Goal: Information Seeking & Learning: Learn about a topic

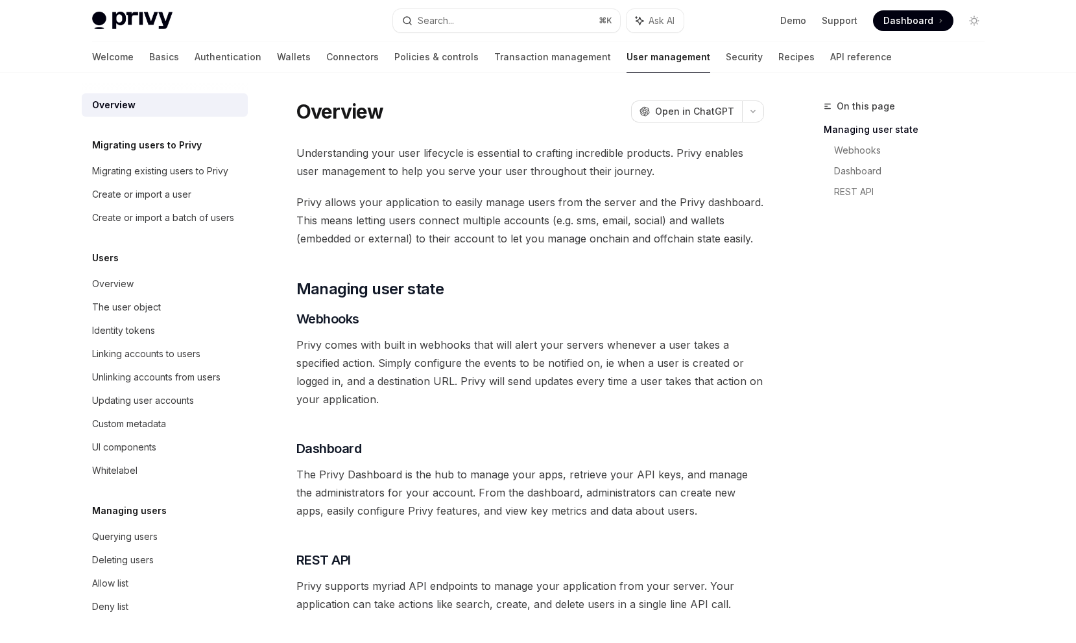
scroll to position [163, 0]
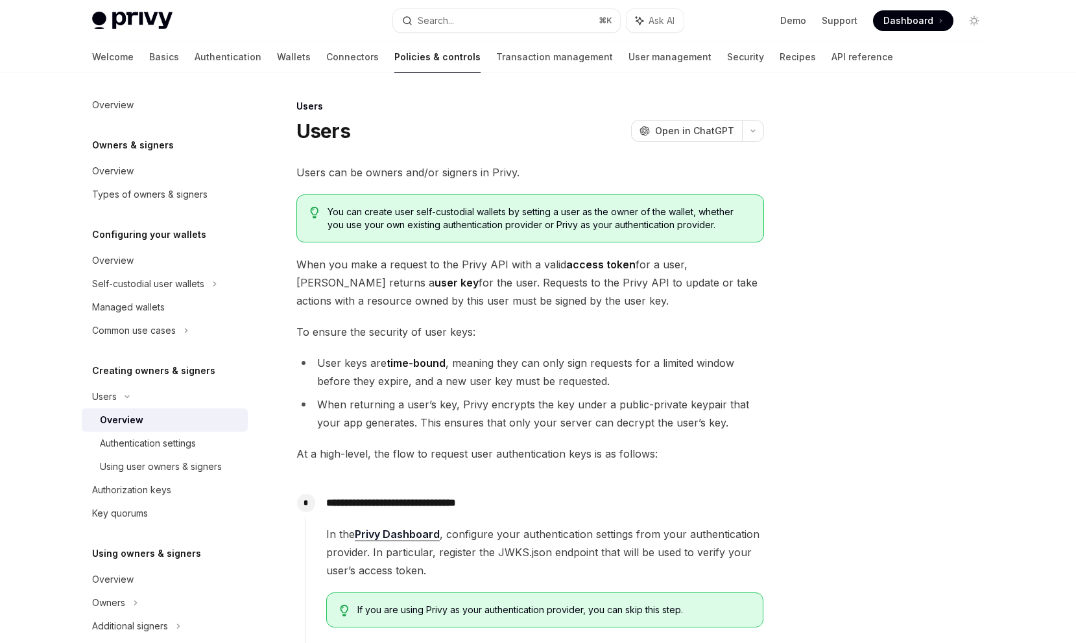
scroll to position [148, 0]
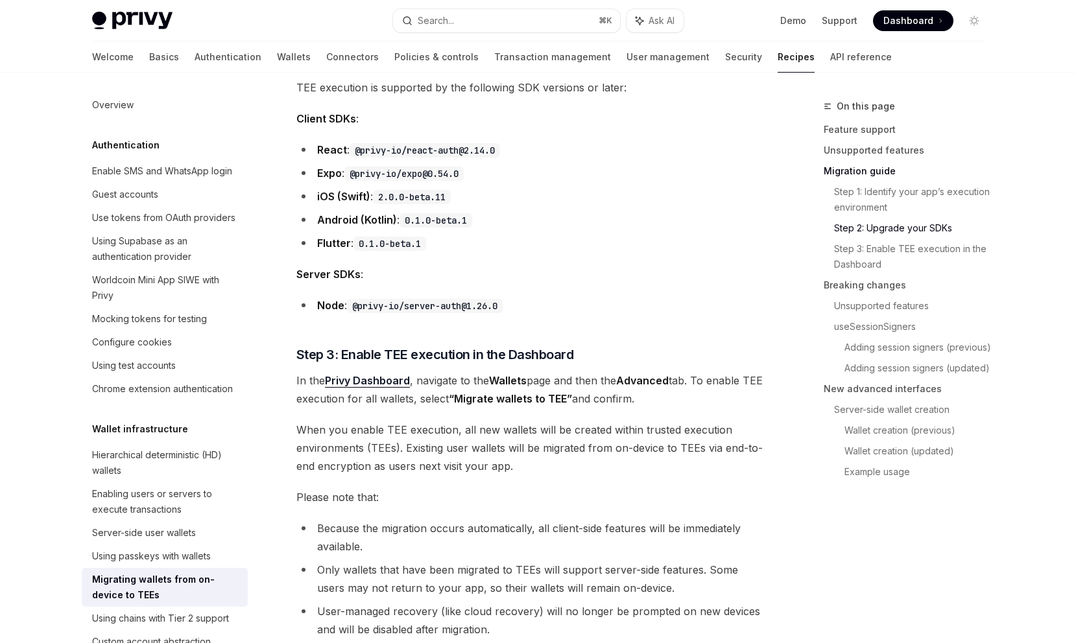
scroll to position [1086, 0]
click at [391, 377] on link "Privy Dashboard" at bounding box center [367, 380] width 85 height 14
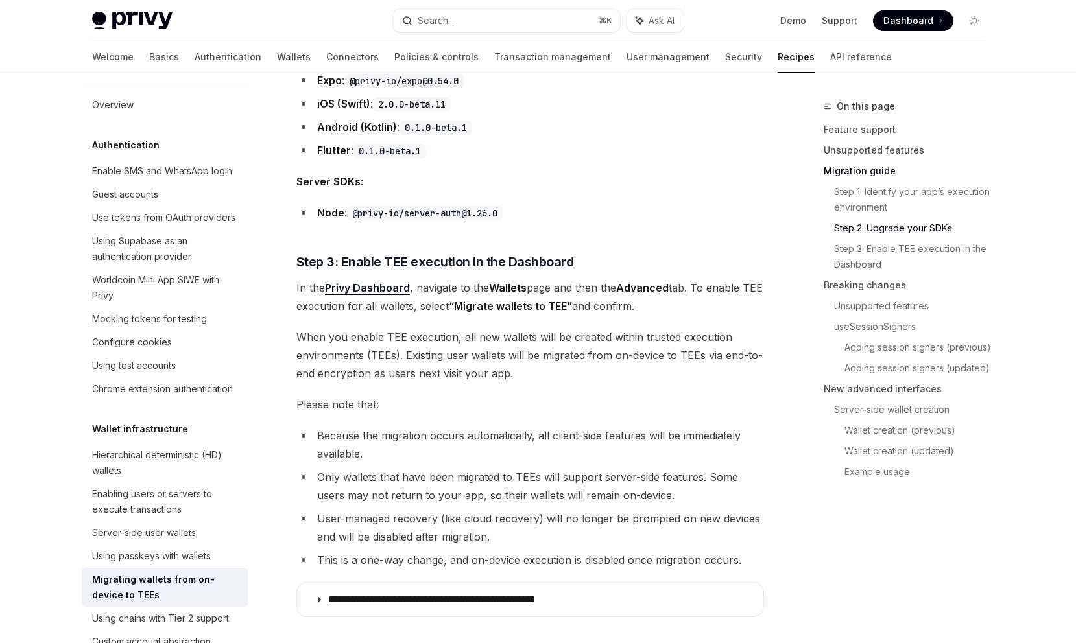
scroll to position [1178, 0]
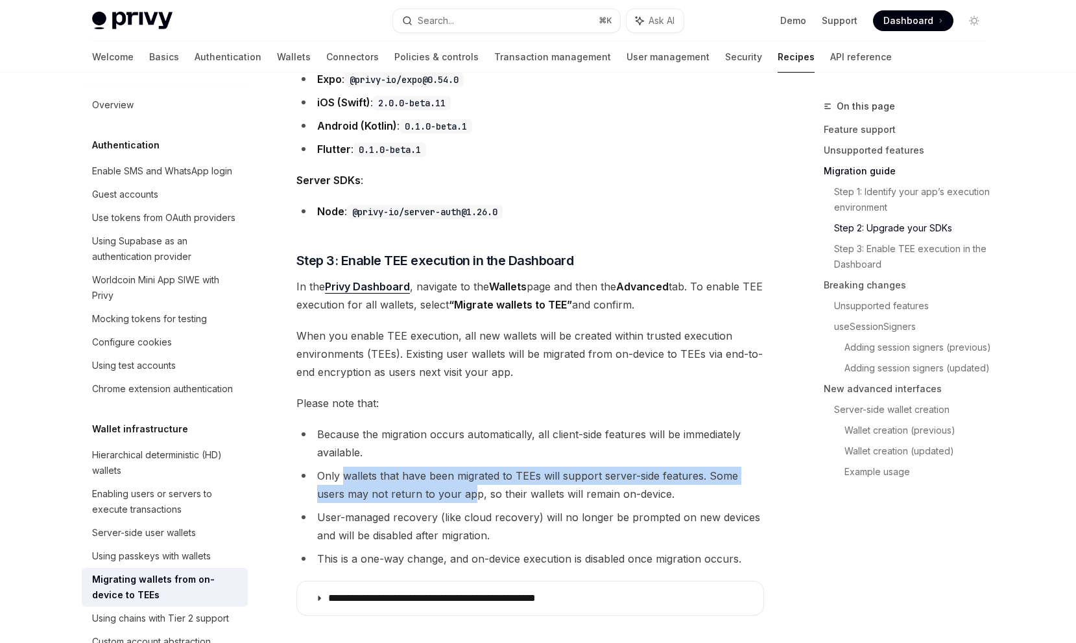
drag, startPoint x: 342, startPoint y: 474, endPoint x: 468, endPoint y: 488, distance: 127.2
click at [468, 488] on li "Only wallets that have been migrated to TEEs will support server-side features.…" at bounding box center [530, 485] width 468 height 36
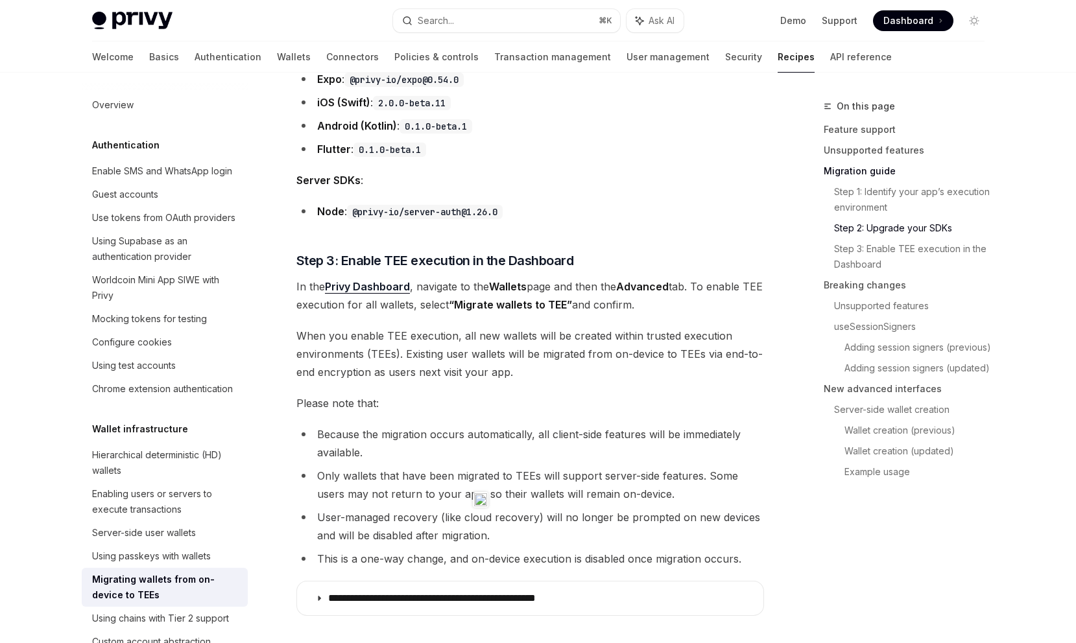
click at [419, 488] on li "Only wallets that have been migrated to TEEs will support server-side features.…" at bounding box center [530, 485] width 468 height 36
drag, startPoint x: 315, startPoint y: 474, endPoint x: 506, endPoint y: 478, distance: 191.4
click at [507, 479] on li "Only wallets that have been migrated to TEEs will support server-side features.…" at bounding box center [530, 485] width 468 height 36
click at [507, 364] on span "When you enable TEE execution, all new wallets will be created within trusted e…" at bounding box center [530, 354] width 468 height 54
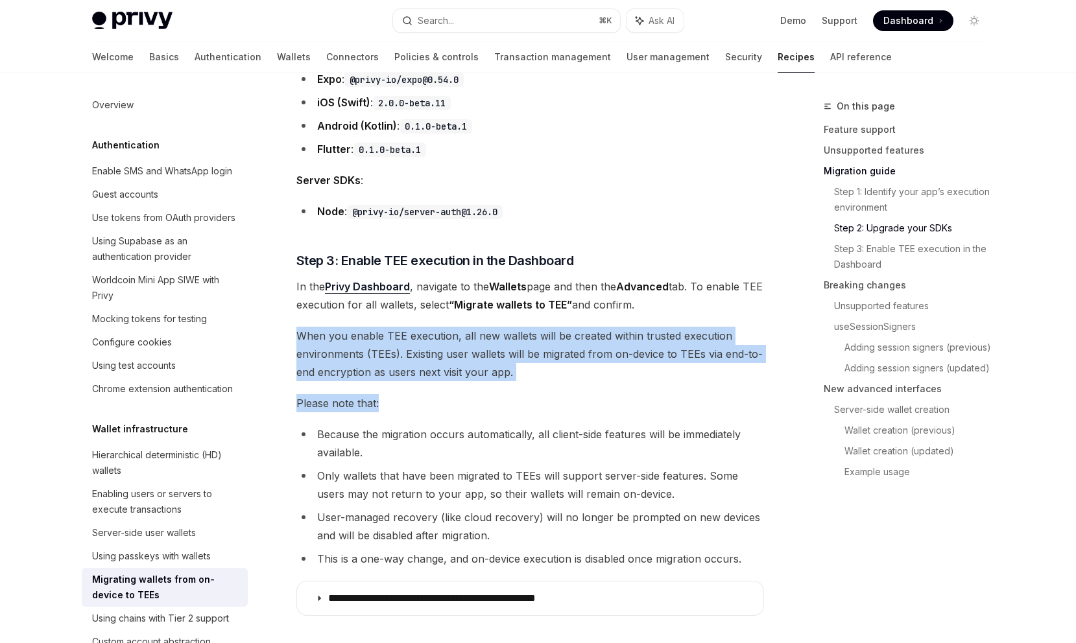
drag, startPoint x: 288, startPoint y: 337, endPoint x: 582, endPoint y: 402, distance: 300.9
click at [573, 398] on span "Please note that:" at bounding box center [530, 403] width 468 height 18
drag, startPoint x: 575, startPoint y: 381, endPoint x: 309, endPoint y: 335, distance: 269.3
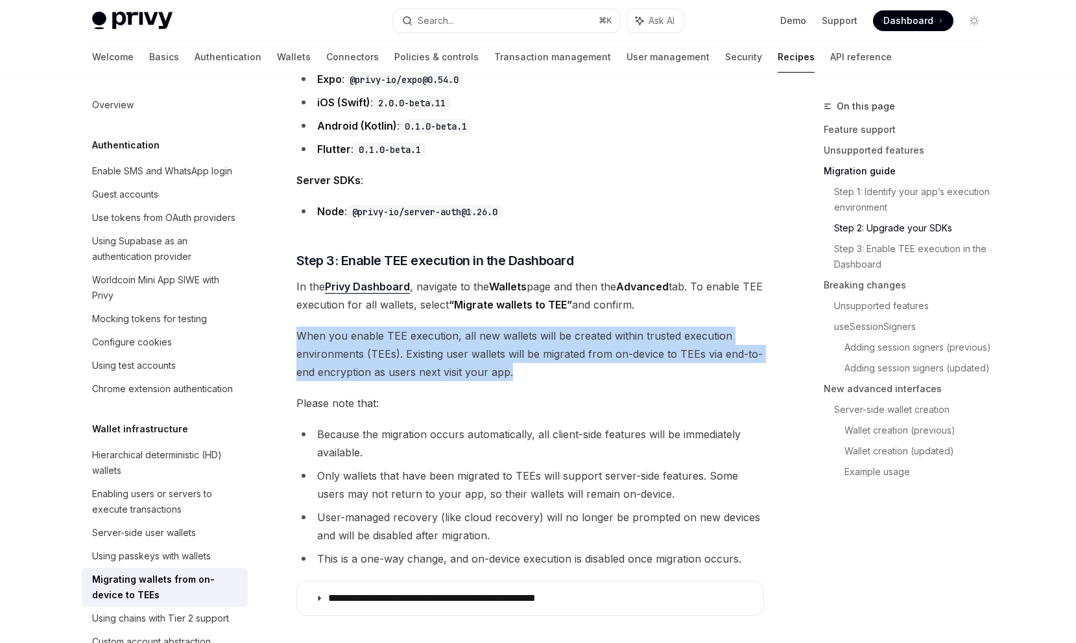
drag, startPoint x: 283, startPoint y: 331, endPoint x: 548, endPoint y: 372, distance: 267.7
click at [516, 346] on span "When you enable TEE execution, all new wallets will be created within trusted e…" at bounding box center [530, 354] width 468 height 54
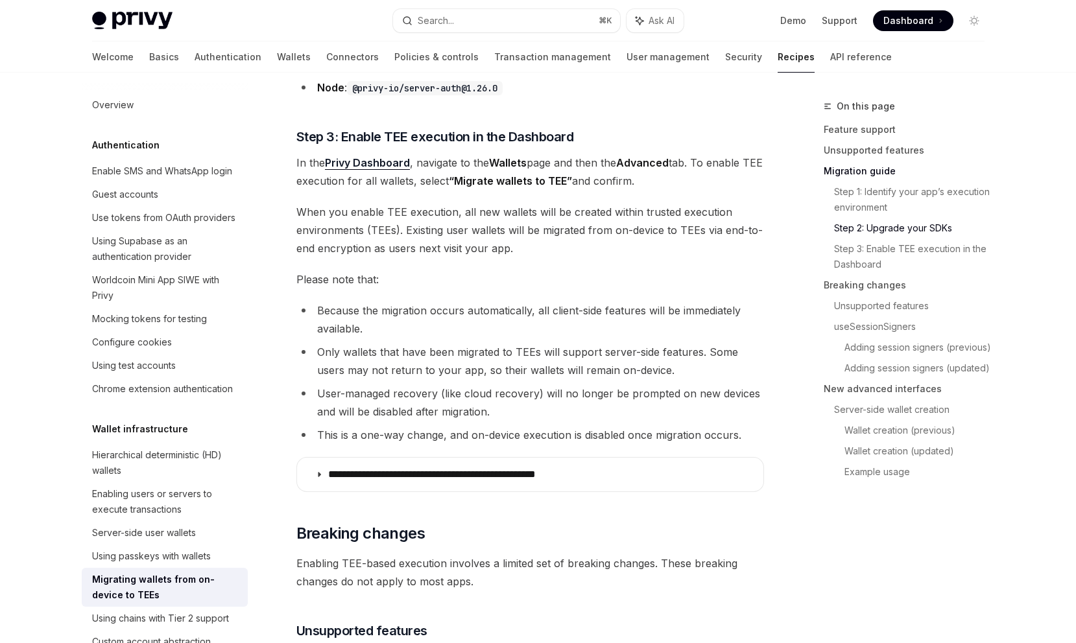
scroll to position [1305, 0]
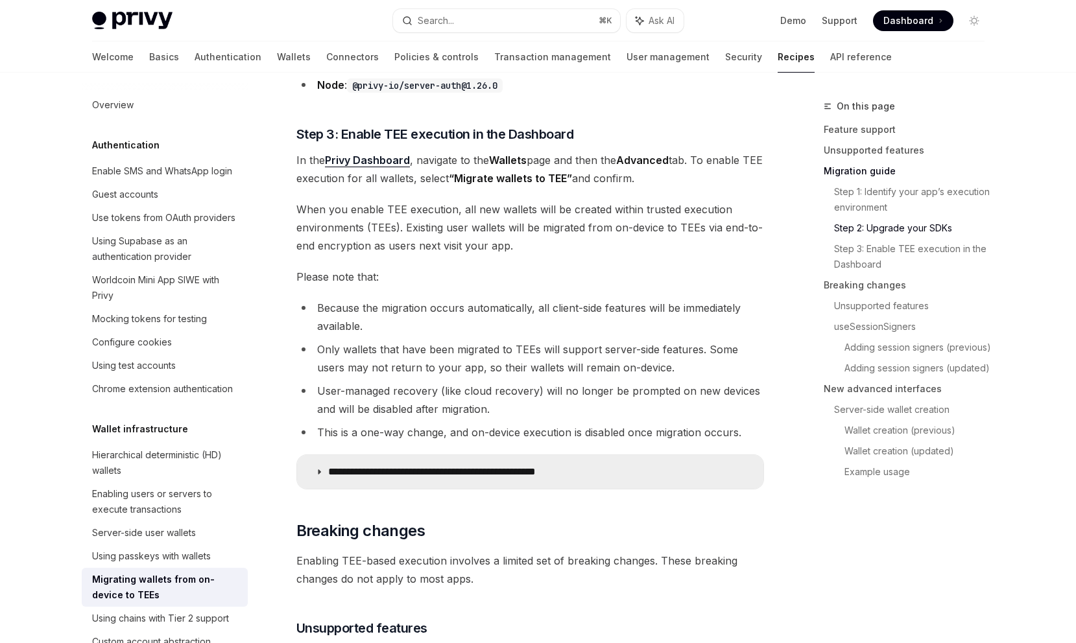
click at [544, 478] on p "**********" at bounding box center [461, 472] width 267 height 13
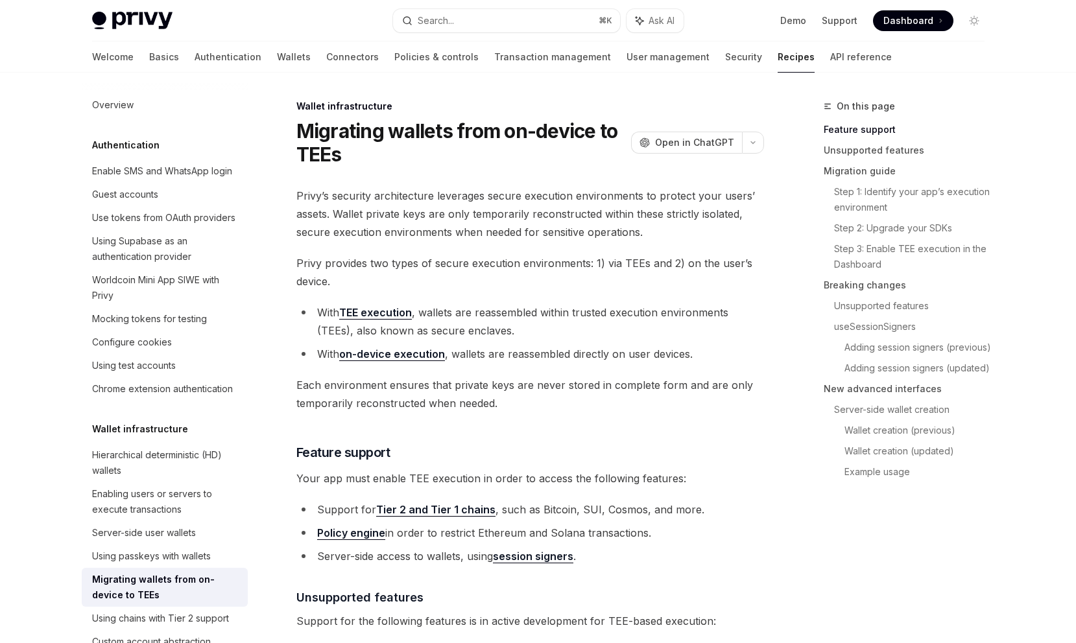
click at [535, 199] on span "Privy’s security architecture leverages secure execution environments to protec…" at bounding box center [530, 214] width 468 height 54
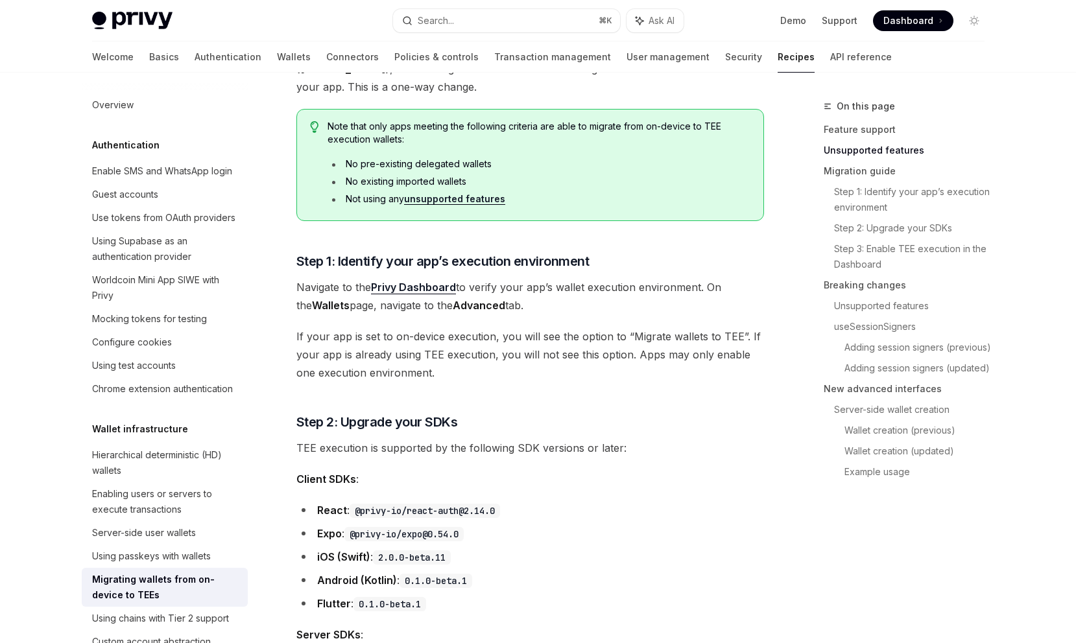
scroll to position [732, 0]
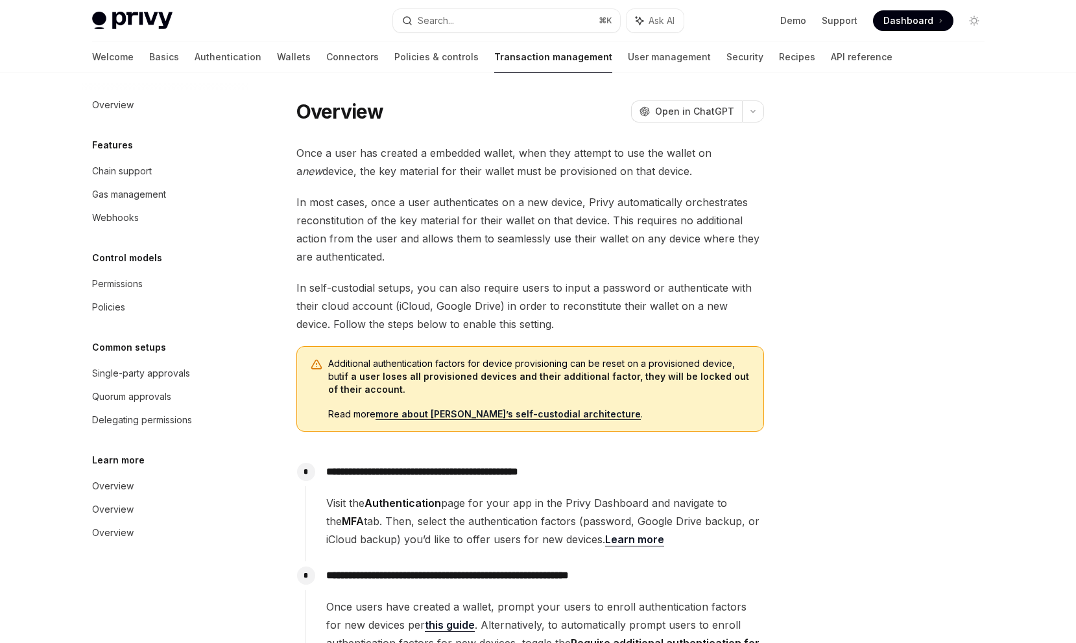
click at [522, 414] on link "more about [PERSON_NAME]’s self-custodial architecture" at bounding box center [508, 415] width 265 height 12
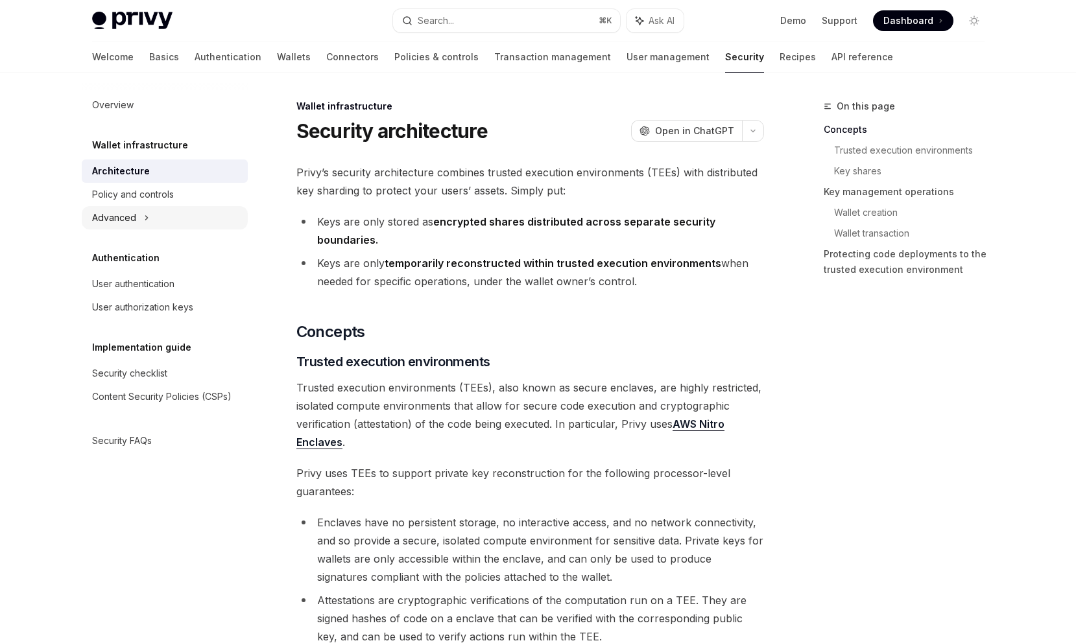
click at [167, 221] on div "Advanced" at bounding box center [165, 217] width 166 height 23
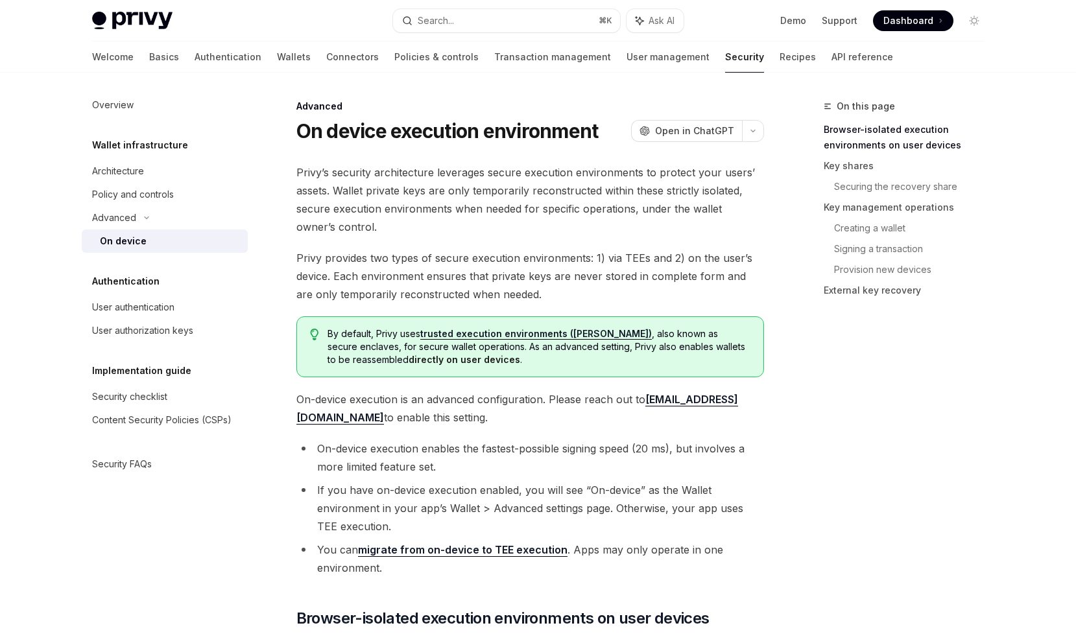
drag, startPoint x: 403, startPoint y: 401, endPoint x: 514, endPoint y: 411, distance: 111.3
click at [514, 411] on span "On-device execution is an advanced configuration. Please reach out to [EMAIL_AD…" at bounding box center [530, 408] width 468 height 36
click at [484, 423] on span "On-device execution is an advanced configuration. Please reach out to [EMAIL_AD…" at bounding box center [530, 408] width 468 height 36
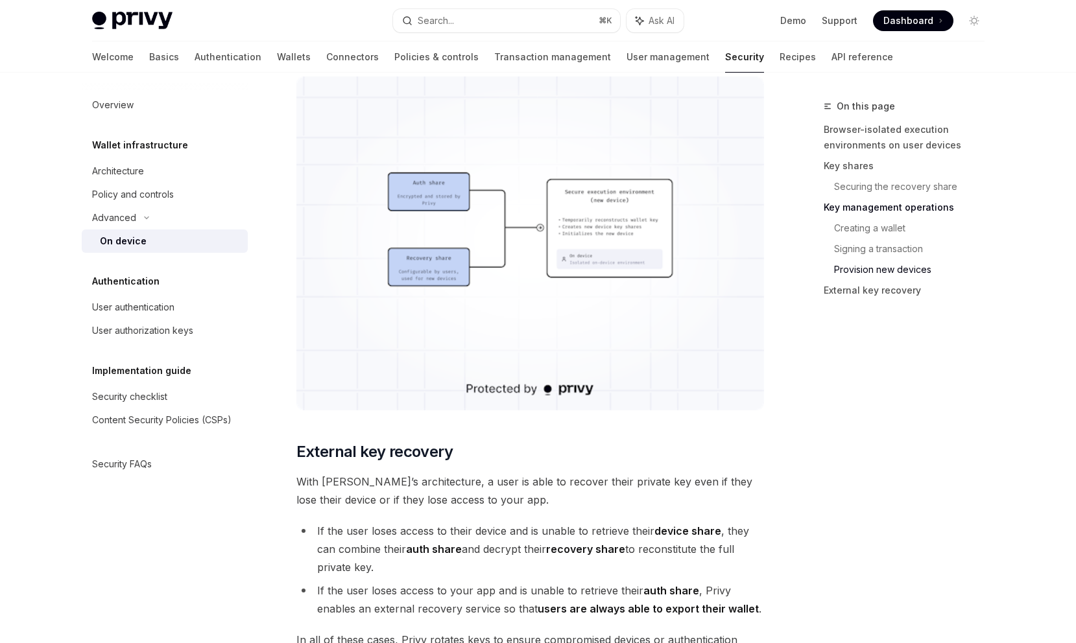
scroll to position [3500, 0]
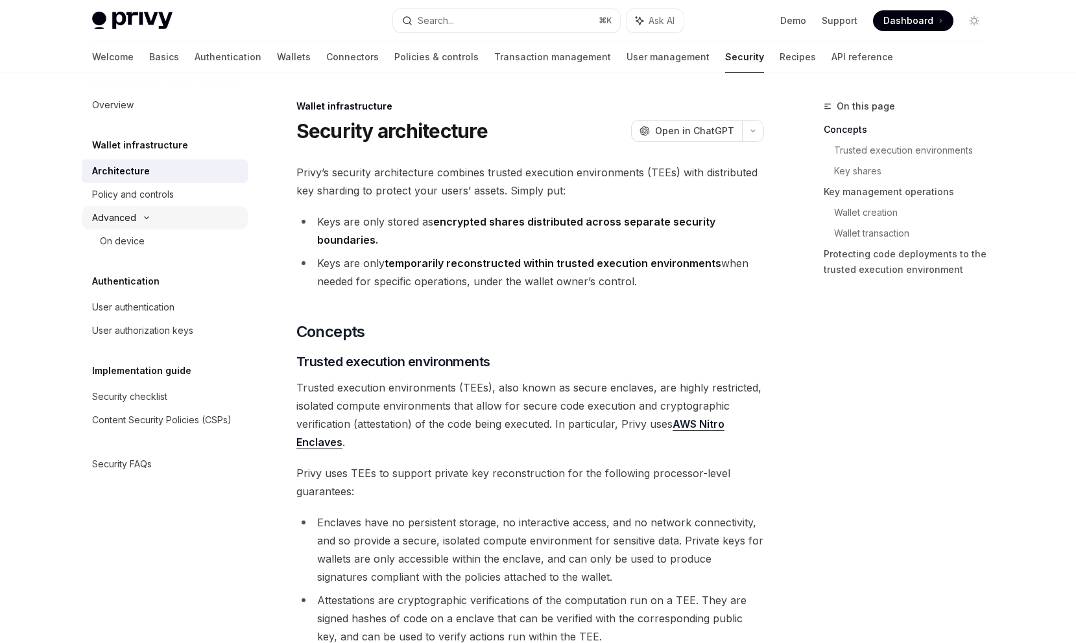
click at [187, 213] on div "Advanced" at bounding box center [165, 217] width 166 height 23
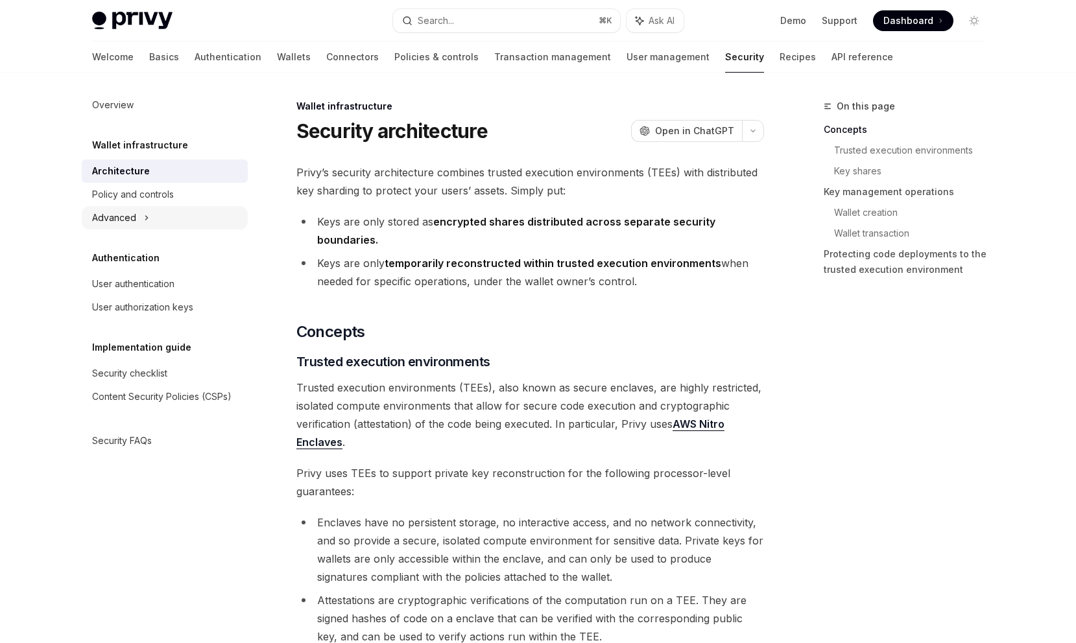
click at [187, 213] on div "Advanced" at bounding box center [165, 217] width 166 height 23
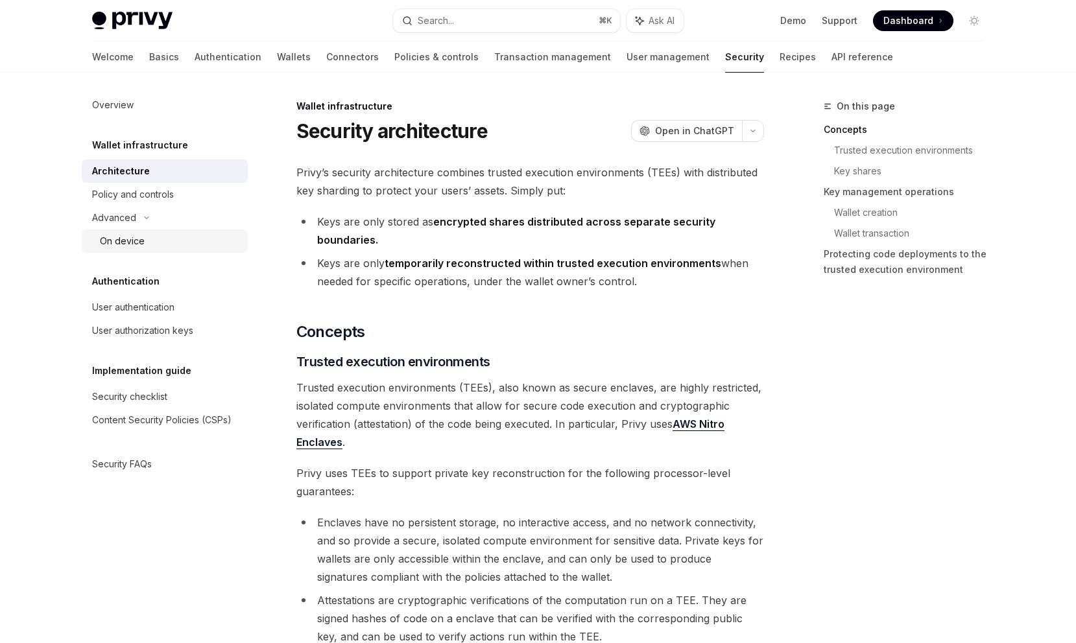
click at [181, 230] on link "On device" at bounding box center [165, 241] width 166 height 23
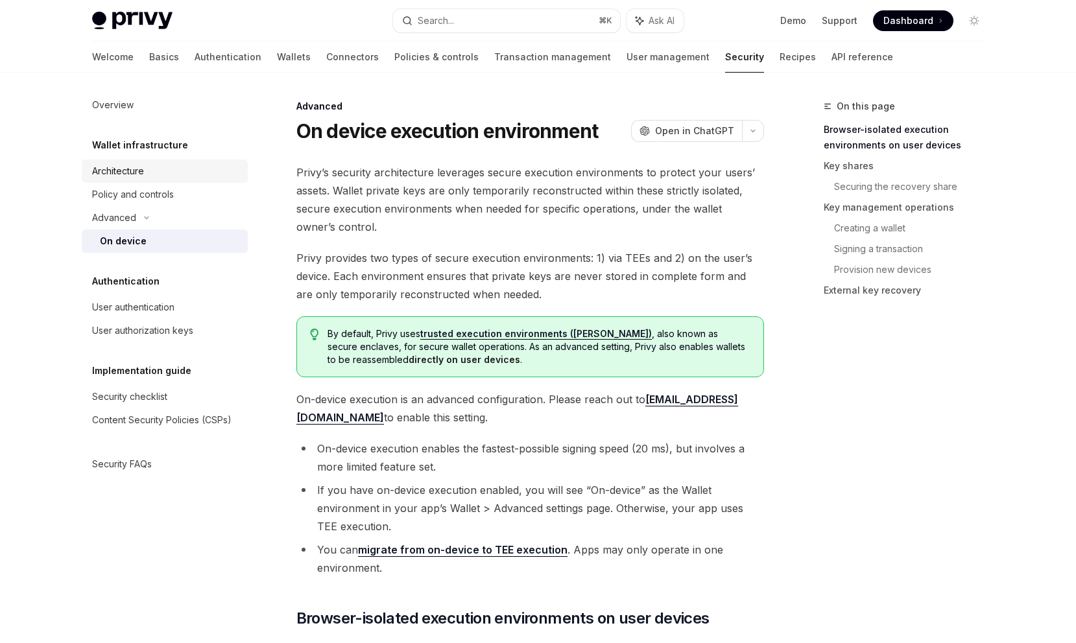
click at [185, 177] on div "Architecture" at bounding box center [166, 171] width 148 height 16
type textarea "*"
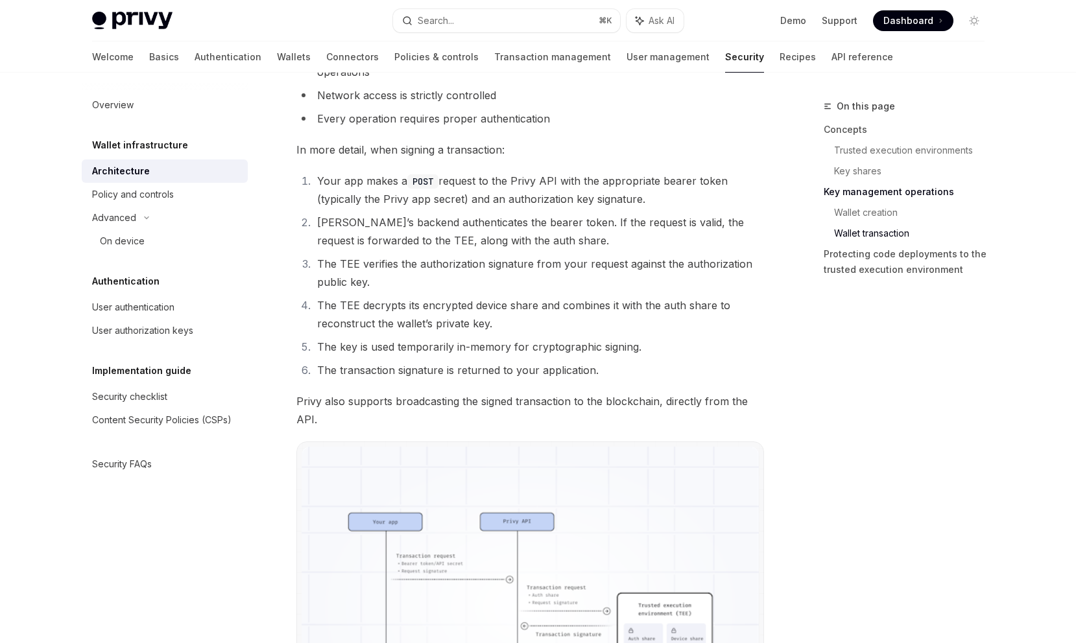
scroll to position [2627, 0]
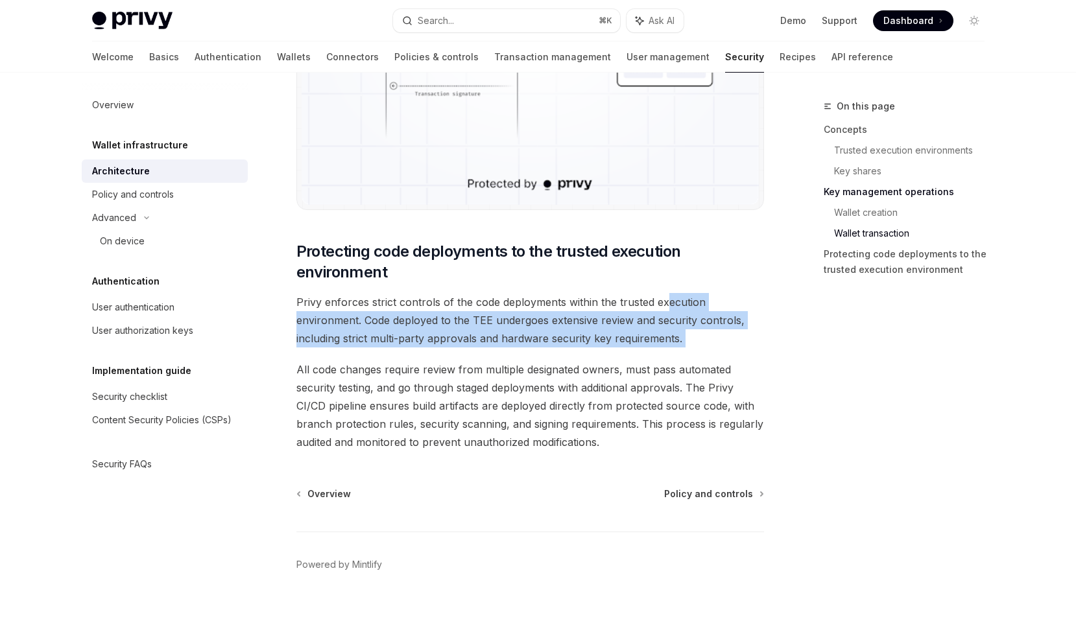
drag, startPoint x: 665, startPoint y: 298, endPoint x: 735, endPoint y: 359, distance: 92.4
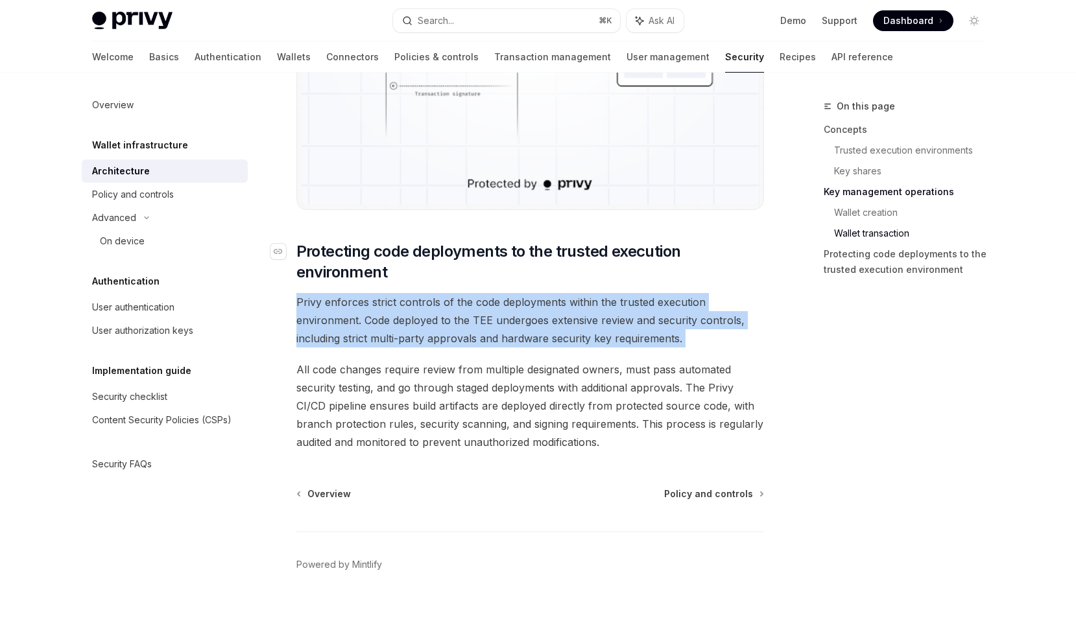
drag, startPoint x: 729, startPoint y: 350, endPoint x: 713, endPoint y: 269, distance: 82.6
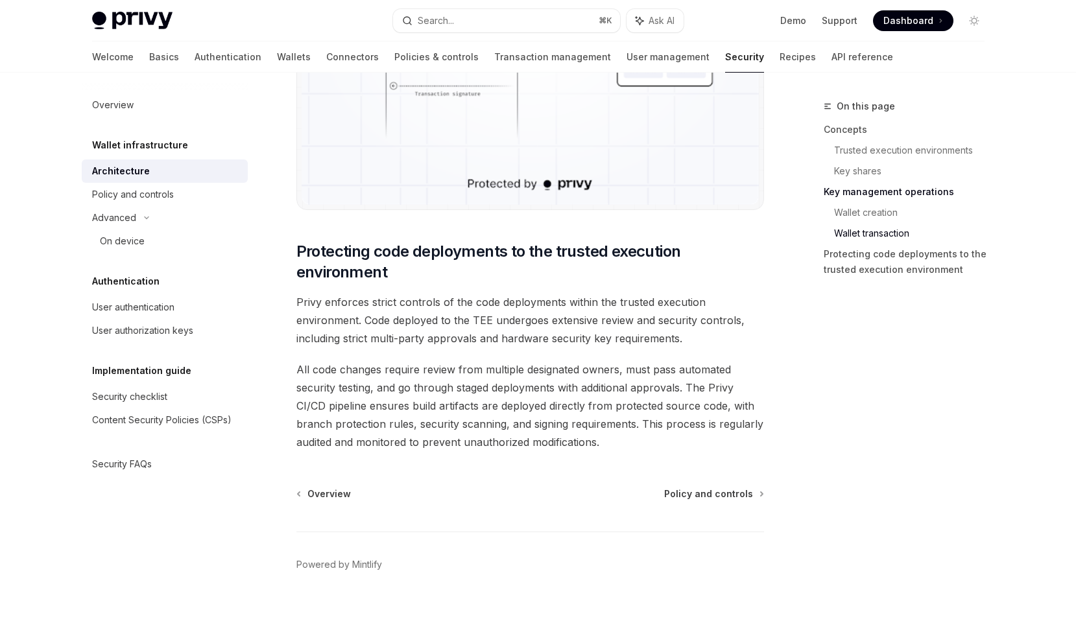
click at [654, 364] on span "All code changes require review from multiple designated owners, must pass auto…" at bounding box center [530, 406] width 468 height 91
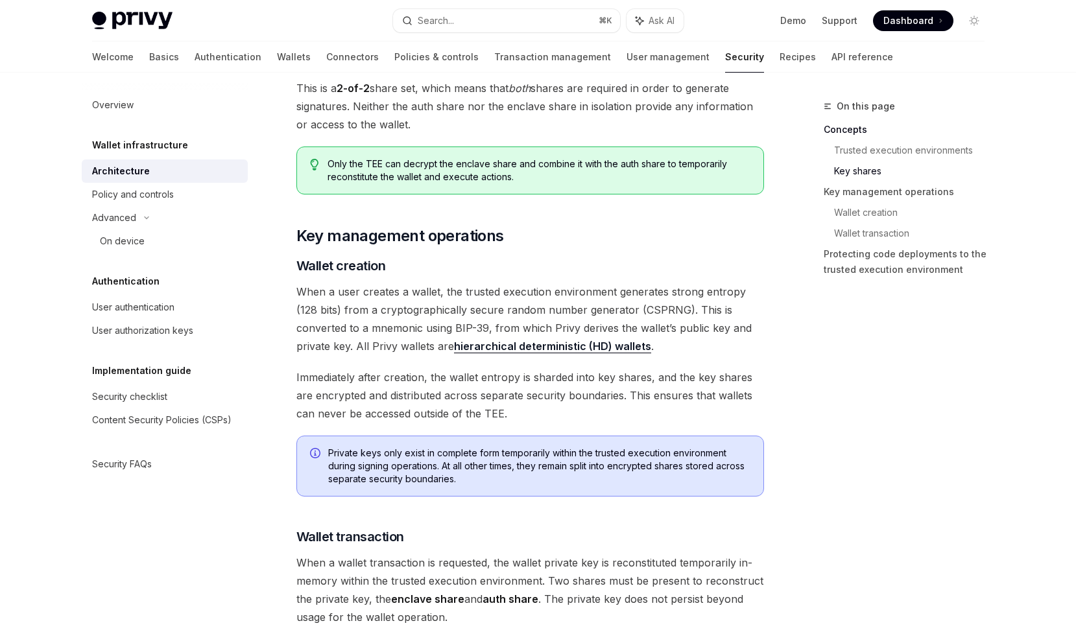
scroll to position [725, 0]
